Goal: Task Accomplishment & Management: Complete application form

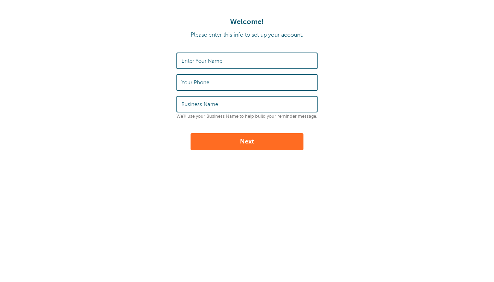
click at [227, 58] on input "Enter Your Name" at bounding box center [246, 60] width 131 height 15
type input "[PERSON_NAME]"
click at [222, 84] on input "Your Phone" at bounding box center [246, 82] width 131 height 15
type input "5165515246"
click at [222, 85] on input "5165515246" at bounding box center [246, 82] width 131 height 15
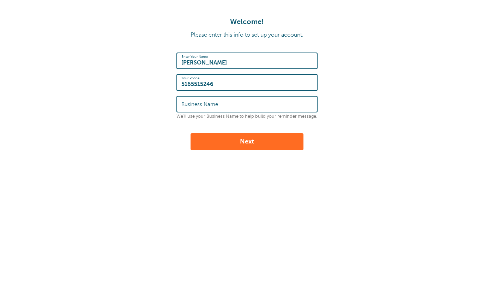
click at [222, 85] on input "5165515246" at bounding box center [246, 82] width 131 height 15
type input "5165515246"
click at [223, 108] on input "Business Name" at bounding box center [246, 104] width 131 height 15
type input "F@TSLVT"
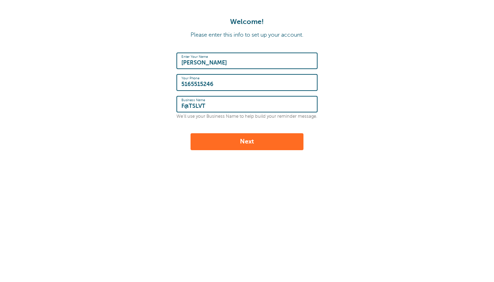
click at [228, 139] on button "Next" at bounding box center [246, 141] width 113 height 17
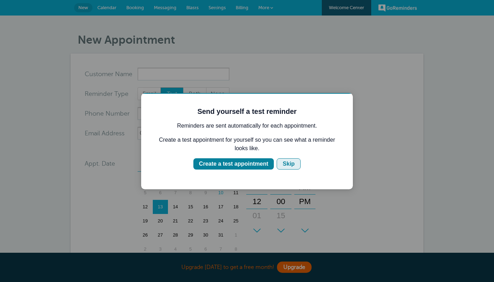
click at [289, 162] on div "Skip" at bounding box center [288, 164] width 12 height 8
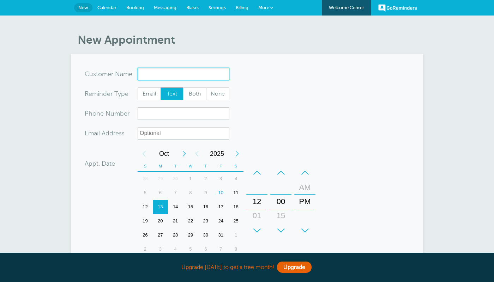
click at [208, 77] on input "x-no-autofill" at bounding box center [184, 74] width 92 height 13
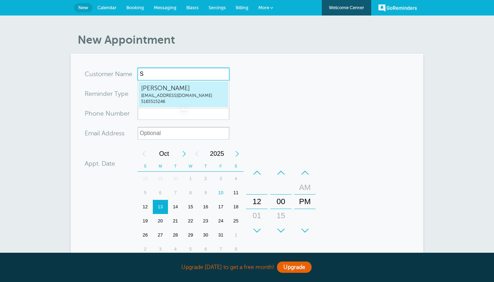
click at [210, 88] on span "[PERSON_NAME]" at bounding box center [183, 88] width 85 height 9
type input "[EMAIL_ADDRESS]"
type input "[PERSON_NAME]"
type input "5165515246"
type input "[EMAIL_ADDRESS][DOMAIN_NAME]"
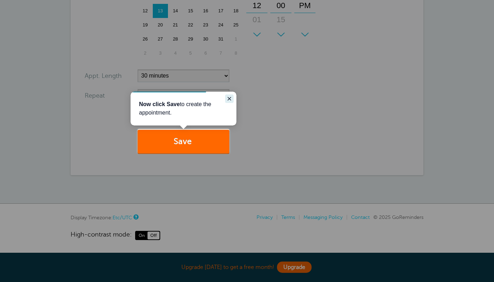
click at [230, 100] on icon "Close guide" at bounding box center [229, 99] width 4 height 4
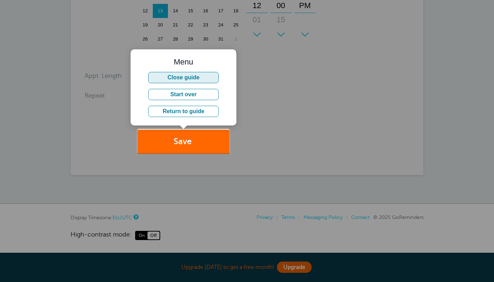
click at [215, 81] on button "Close guide" at bounding box center [183, 77] width 71 height 11
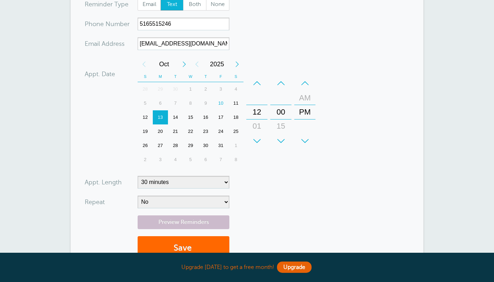
scroll to position [84, 0]
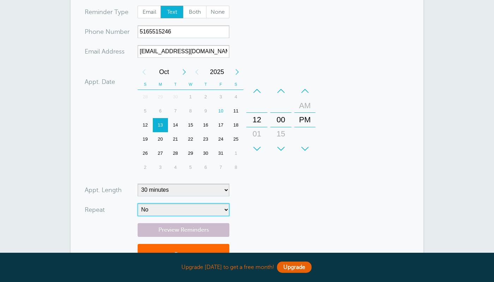
click at [138, 203] on select "No Daily Weekly Every 2 weeks Every 3 weeks Every 4 weeks Monthly Every 5 weeks…" at bounding box center [184, 209] width 92 height 13
click option "Weekly" at bounding box center [0, 0] width 0 height 0
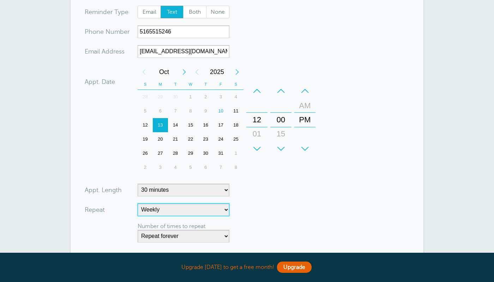
click at [138, 203] on select "No Daily Weekly Every 2 weeks Every 3 weeks Every 4 weeks Monthly Every 5 weeks…" at bounding box center [184, 209] width 92 height 13
select select "RRULE:FREQ=DAILY"
click option "Daily" at bounding box center [0, 0] width 0 height 0
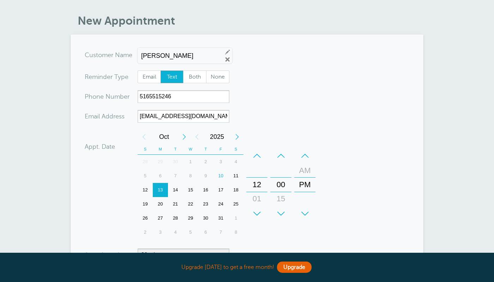
scroll to position [25, 0]
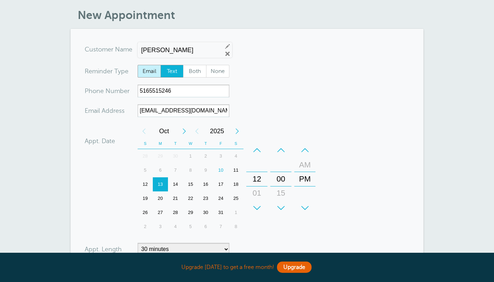
click at [156, 72] on span "Email" at bounding box center [149, 71] width 23 height 12
click at [181, 109] on input "[EMAIL_ADDRESS][DOMAIN_NAME]" at bounding box center [184, 110] width 92 height 13
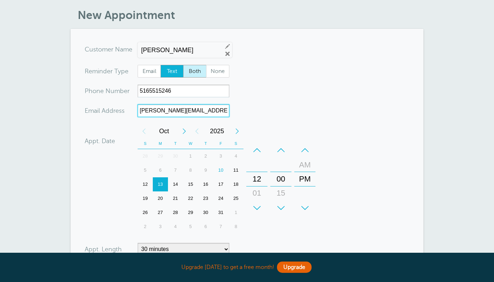
type input "[PERSON_NAME][EMAIL_ADDRESS][PERSON_NAME][DOMAIN_NAME]"
click at [199, 72] on span "Both" at bounding box center [194, 71] width 23 height 12
click at [183, 65] on input "Both" at bounding box center [183, 65] width 0 height 0
radio input "true"
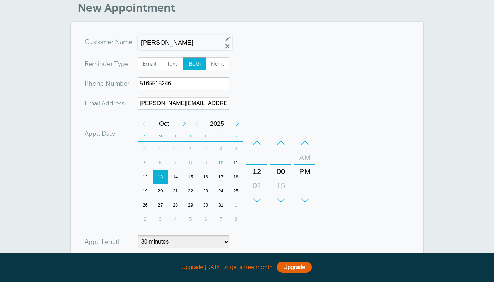
scroll to position [0, 0]
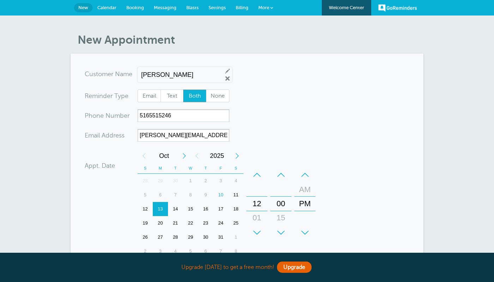
click at [192, 75] on input "[PERSON_NAME]" at bounding box center [178, 74] width 75 height 7
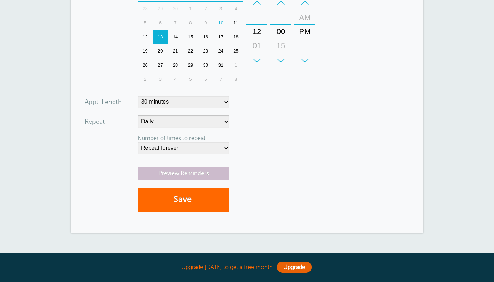
scroll to position [160, 0]
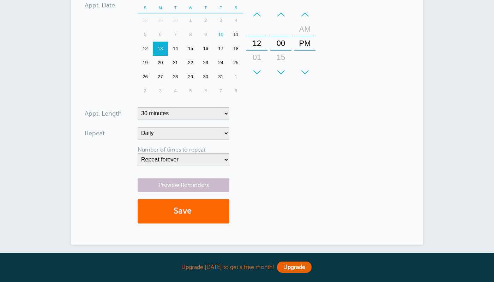
click at [262, 71] on div "+" at bounding box center [256, 72] width 21 height 14
click at [261, 71] on div "+" at bounding box center [256, 72] width 21 height 14
click at [278, 69] on div "+" at bounding box center [280, 72] width 21 height 14
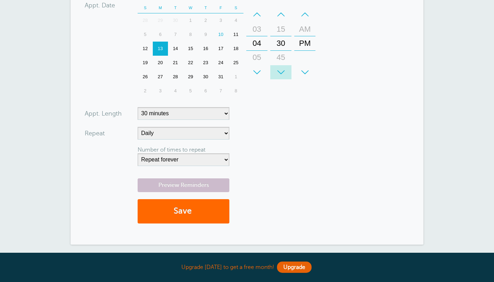
click at [278, 69] on div "+" at bounding box center [280, 72] width 21 height 14
type input "whore"
click at [138, 153] on select "Repeat forever 2 3 4 5 6 7 8 9 10 11 12 13 14 15 16 17 18 19 20" at bounding box center [184, 159] width 92 height 13
click at [182, 206] on button "Save" at bounding box center [184, 211] width 92 height 24
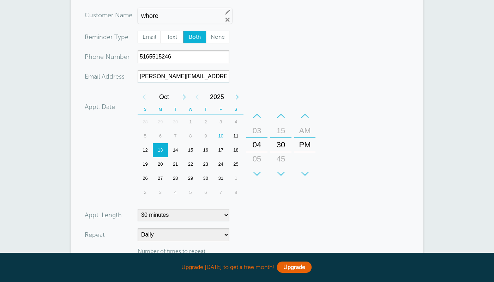
scroll to position [57, 0]
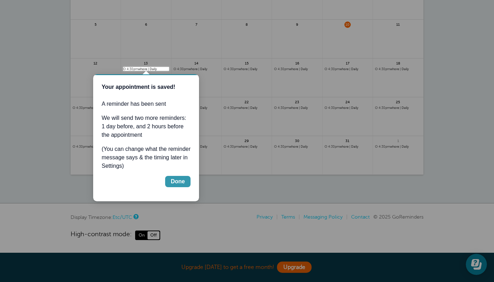
click at [176, 180] on div "Done" at bounding box center [178, 181] width 14 height 8
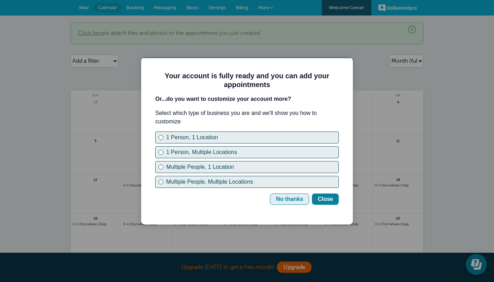
click at [282, 198] on div "No thanks" at bounding box center [289, 199] width 27 height 8
